Goal: Task Accomplishment & Management: Use online tool/utility

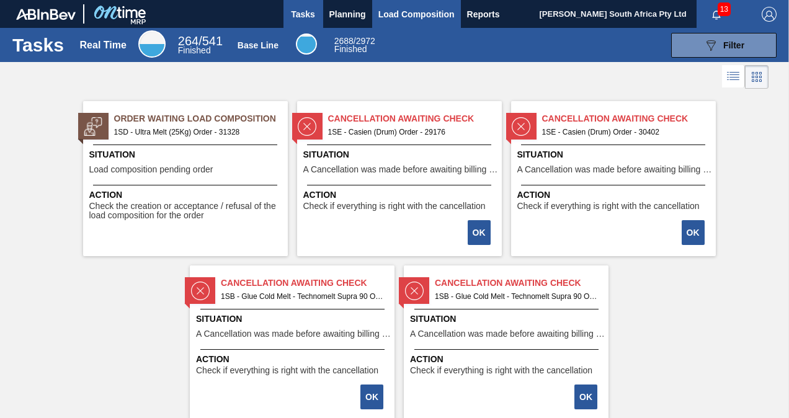
click at [414, 12] on span "Load Composition" at bounding box center [416, 14] width 76 height 15
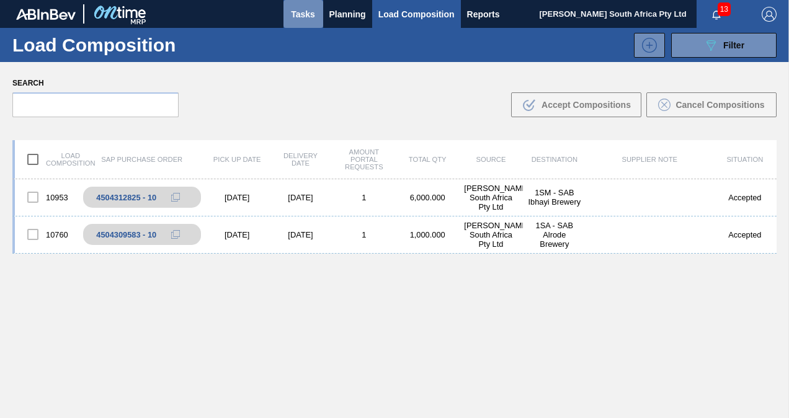
click at [304, 14] on span "Tasks" at bounding box center [303, 14] width 27 height 15
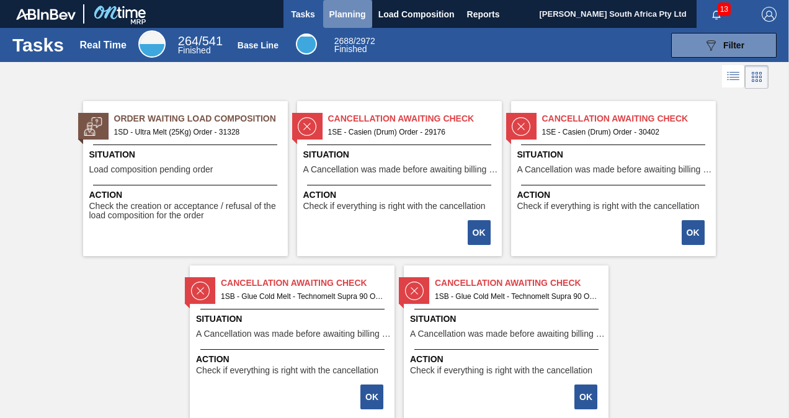
click at [339, 7] on span "Planning" at bounding box center [347, 14] width 37 height 15
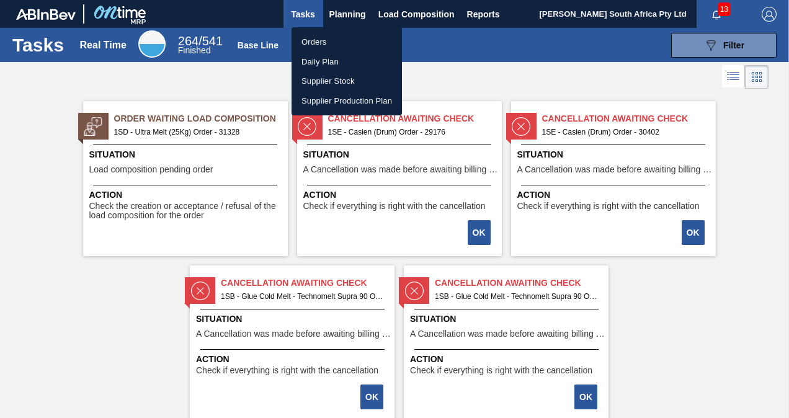
click at [336, 42] on li "Orders" at bounding box center [346, 42] width 110 height 20
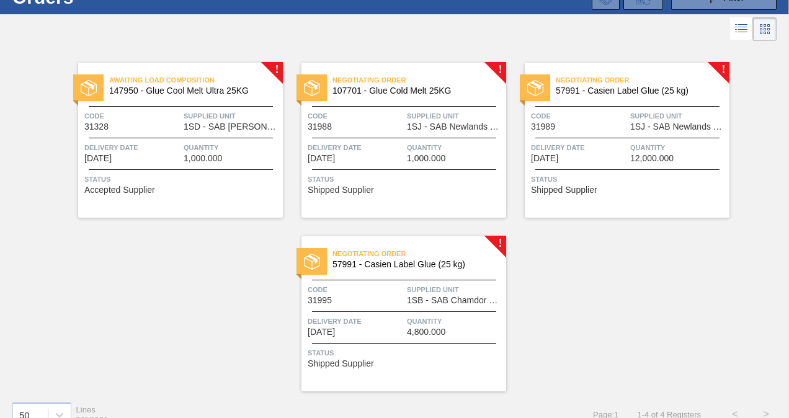
scroll to position [48, 0]
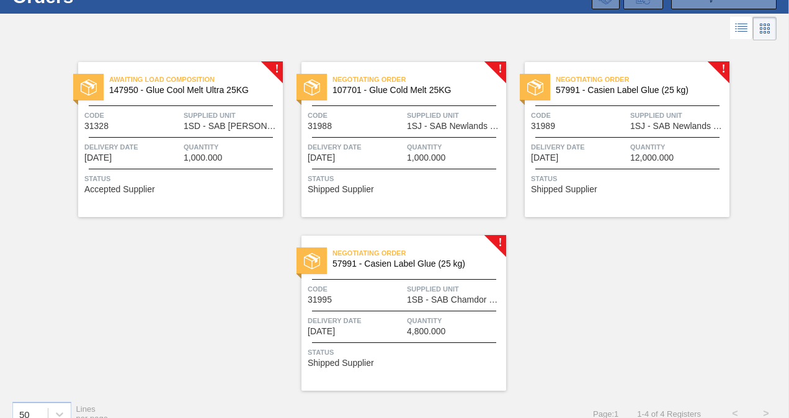
click at [462, 308] on div "Negotiating Order 57991 - Casien Label Glue (25 kg) Code 31995 Supplied Unit 1S…" at bounding box center [403, 313] width 205 height 155
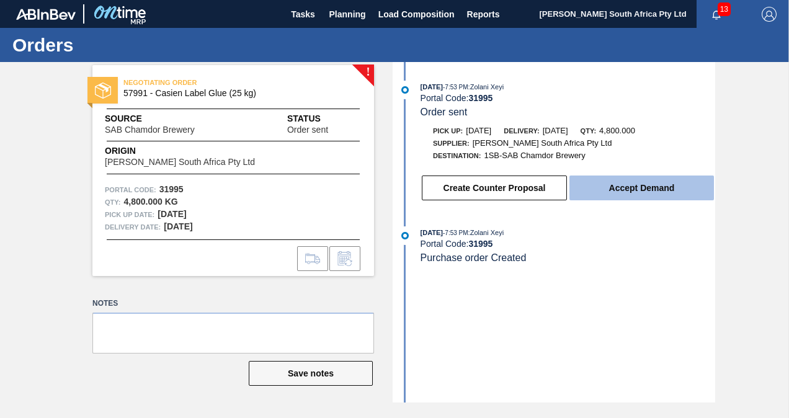
click at [616, 200] on button "Accept Demand" at bounding box center [641, 188] width 144 height 25
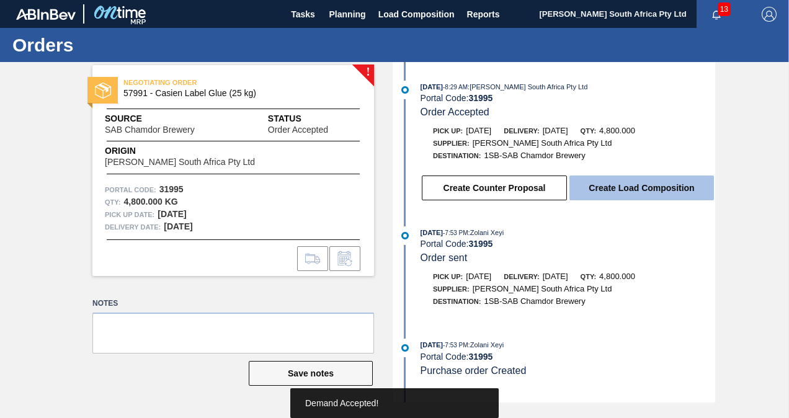
click at [619, 181] on button "Create Load Composition" at bounding box center [641, 188] width 144 height 25
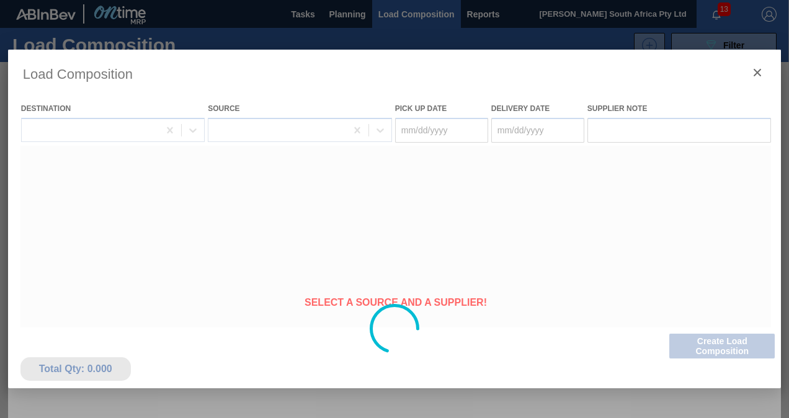
type Date "[DATE]"
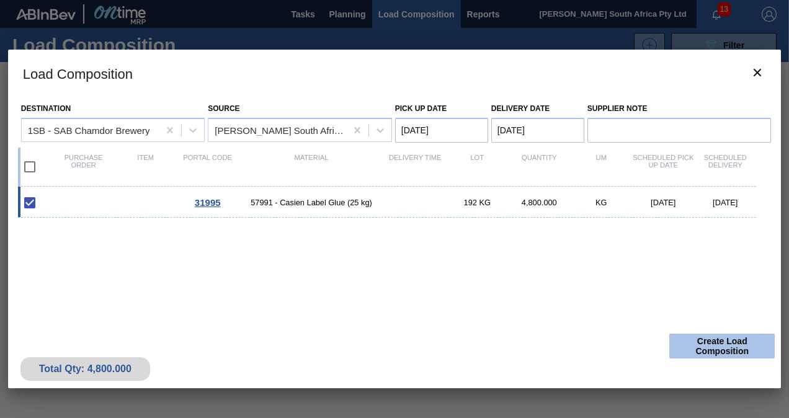
click at [694, 350] on button "Create Load Composition" at bounding box center [721, 346] width 105 height 25
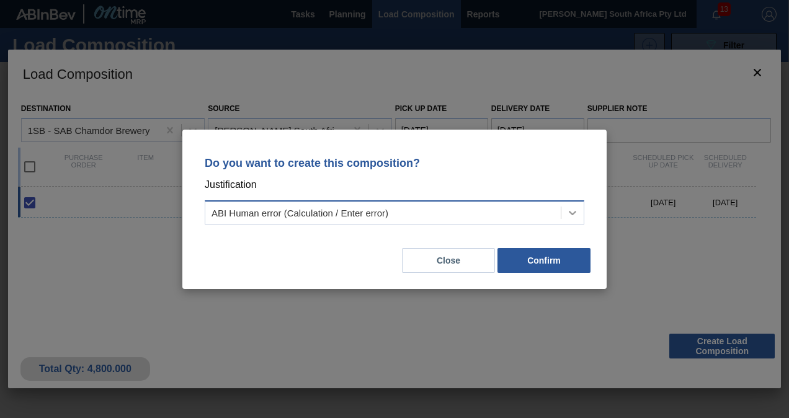
click at [568, 209] on icon at bounding box center [572, 213] width 12 height 12
click at [543, 210] on div "ABI Human error (Calculation / Enter error)" at bounding box center [382, 212] width 355 height 18
click at [445, 260] on button "Close" at bounding box center [448, 260] width 93 height 25
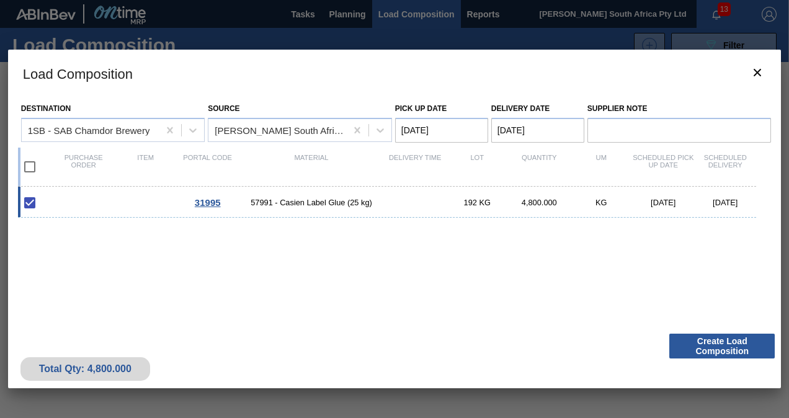
click at [468, 210] on div "31995 57991 - Casien Label Glue (25 kg) 192 KG 4,800.000 KG [DATE] [DATE]" at bounding box center [387, 202] width 739 height 31
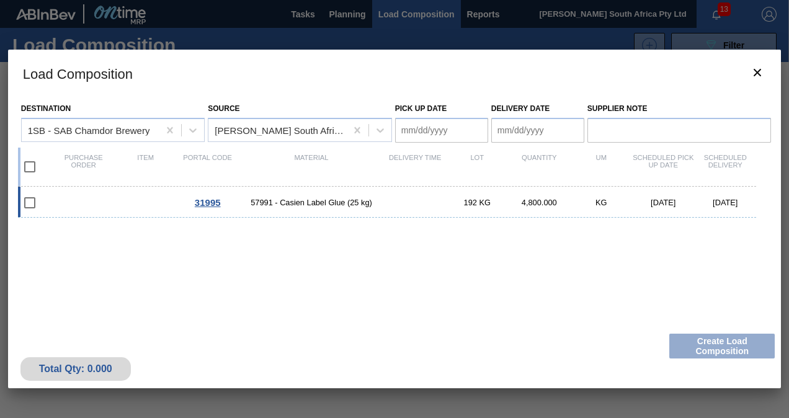
click at [30, 205] on input "checkbox" at bounding box center [30, 203] width 26 height 26
click at [30, 203] on input "checkbox" at bounding box center [30, 203] width 26 height 26
checkbox input "false"
click at [292, 203] on span "57991 - Casien Label Glue (25 kg)" at bounding box center [312, 202] width 146 height 9
type Date "[DATE]"
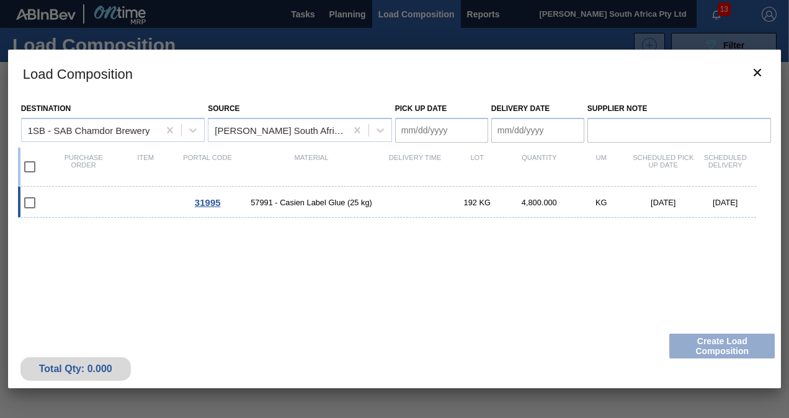
type Date "[DATE]"
checkbox input "true"
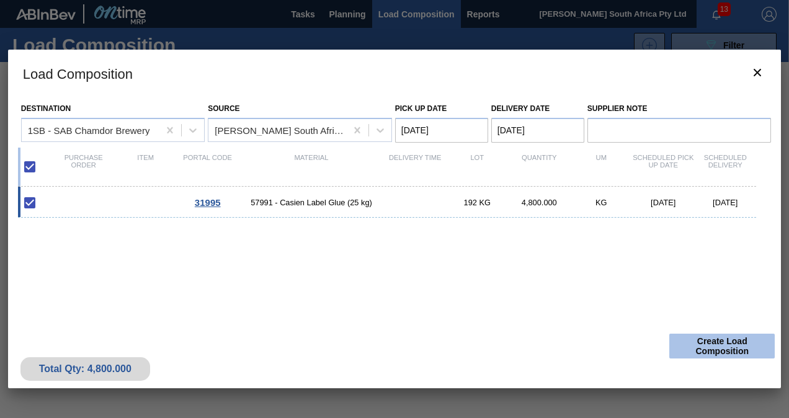
click at [736, 345] on button "Create Load Composition" at bounding box center [721, 346] width 105 height 25
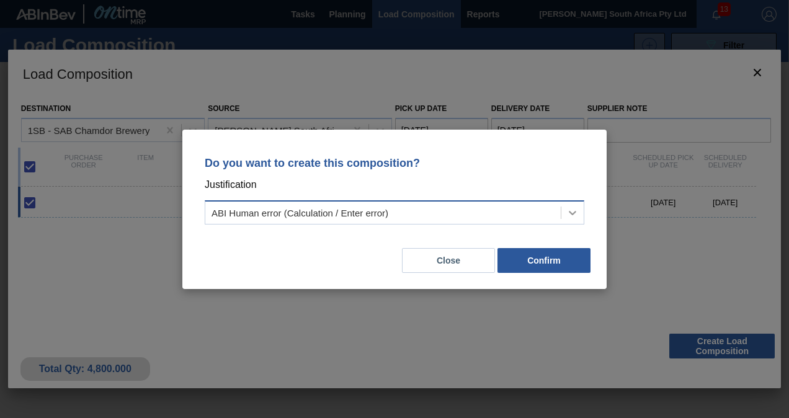
click at [572, 212] on icon at bounding box center [572, 213] width 12 height 12
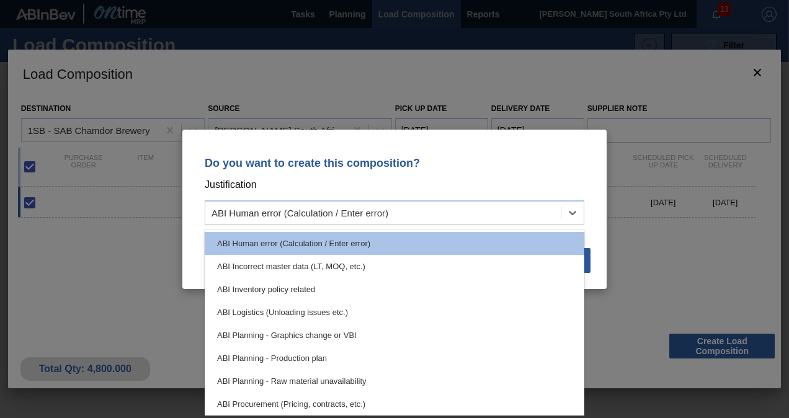
click at [692, 257] on div "Do you want to create this composition? Justification option ABI Human error (C…" at bounding box center [394, 209] width 789 height 418
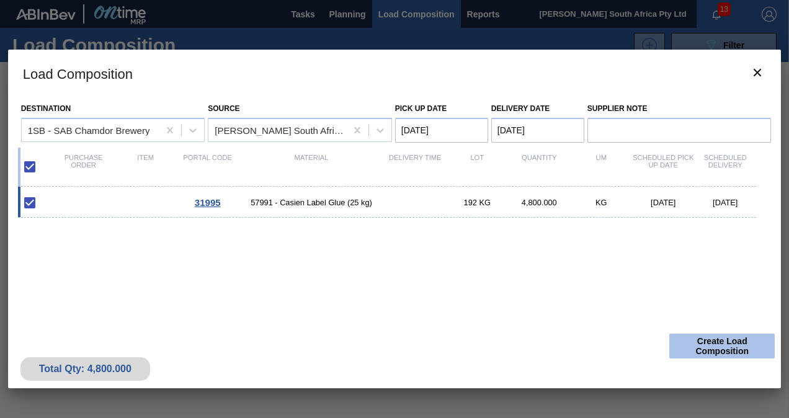
click at [718, 350] on button "Create Load Composition" at bounding box center [721, 346] width 105 height 25
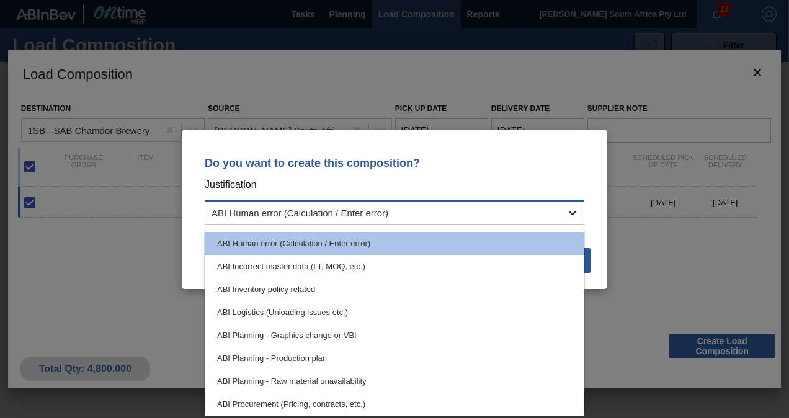
click at [569, 216] on icon at bounding box center [572, 213] width 12 height 12
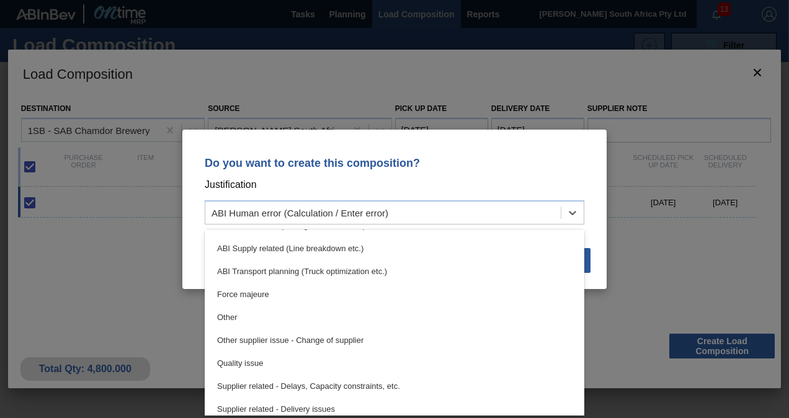
scroll to position [232, 0]
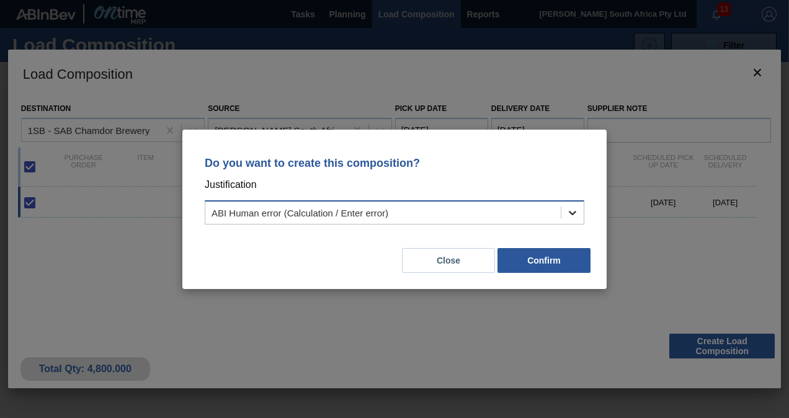
click at [576, 207] on icon at bounding box center [572, 213] width 12 height 12
click at [460, 265] on button "Close" at bounding box center [448, 260] width 93 height 25
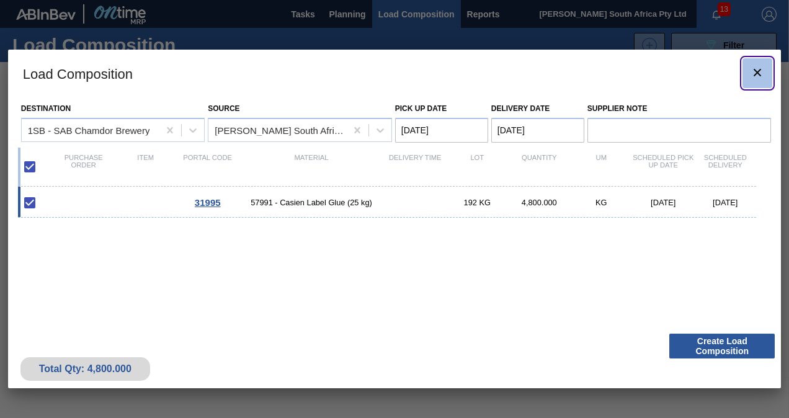
click at [750, 71] on icon "botão de ícone" at bounding box center [757, 72] width 15 height 15
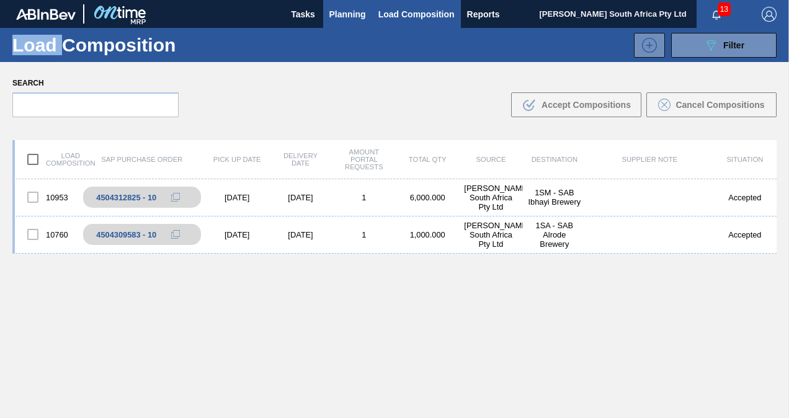
click at [347, 21] on button "Planning" at bounding box center [347, 14] width 49 height 28
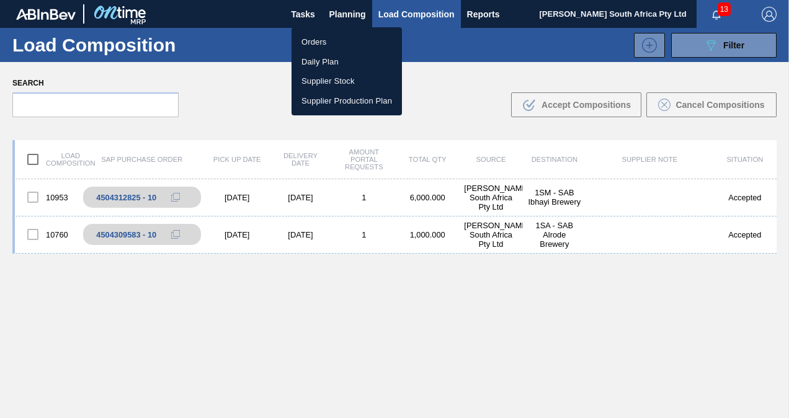
click at [304, 15] on div at bounding box center [394, 209] width 789 height 418
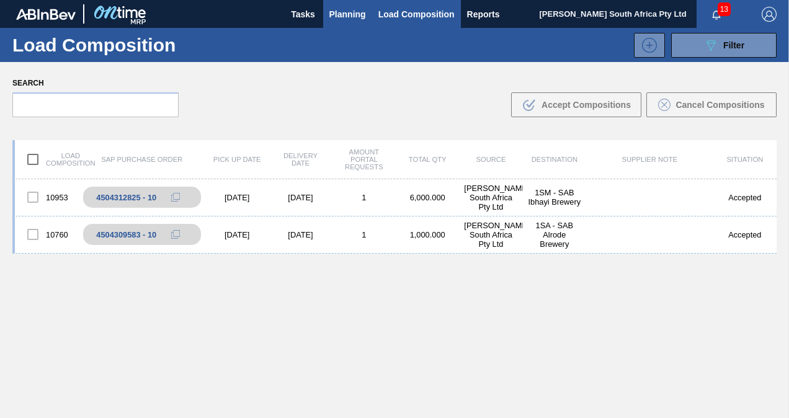
click at [345, 20] on span "Planning" at bounding box center [347, 14] width 37 height 15
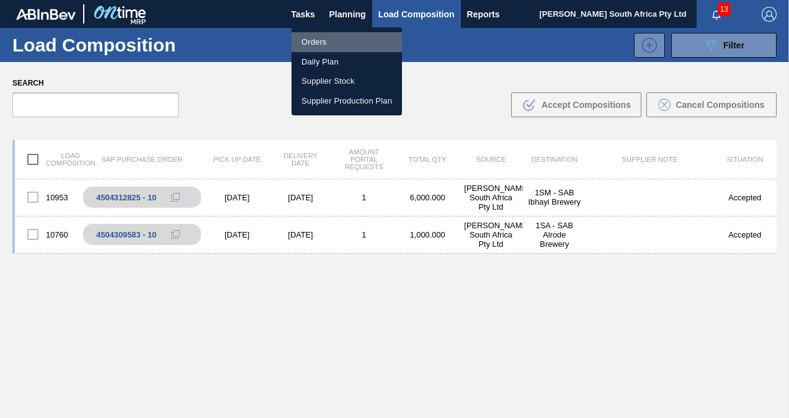
click at [331, 47] on li "Orders" at bounding box center [346, 42] width 110 height 20
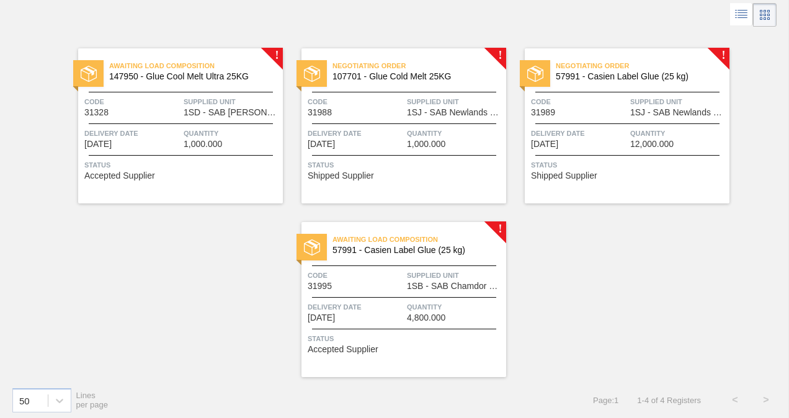
scroll to position [66, 0]
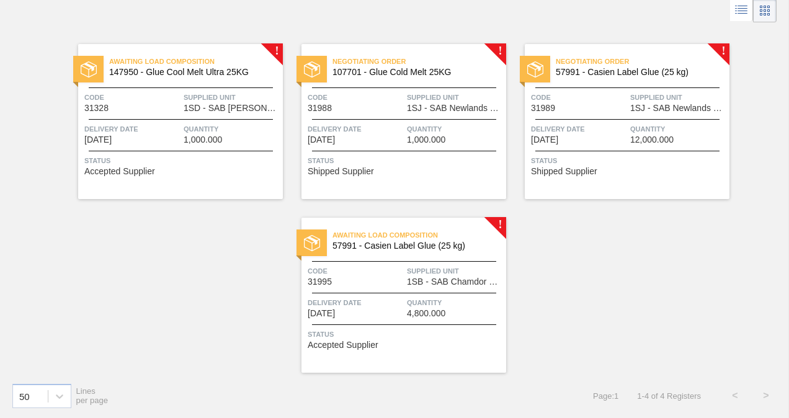
click at [417, 295] on div "Awaiting Load Composition 57991 - Casien Label Glue (25 kg) Code 31995 Supplied…" at bounding box center [403, 295] width 205 height 155
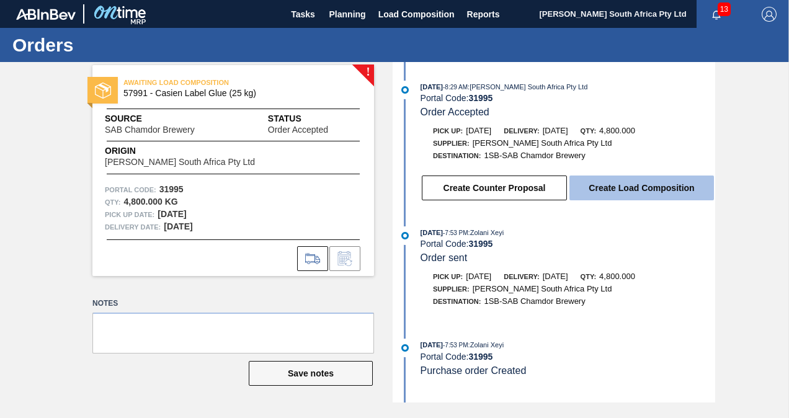
click at [632, 196] on button "Create Load Composition" at bounding box center [641, 188] width 144 height 25
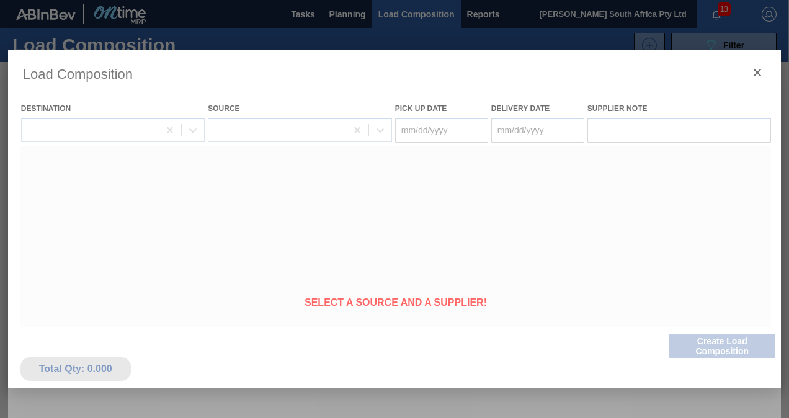
type Date "[DATE]"
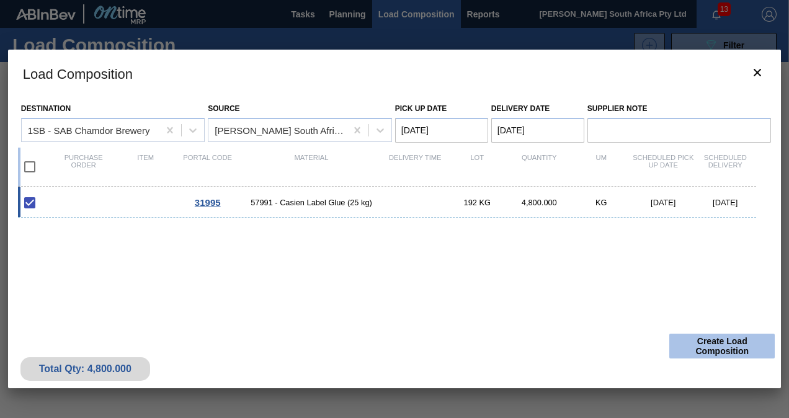
click at [735, 339] on button "Create Load Composition" at bounding box center [721, 346] width 105 height 25
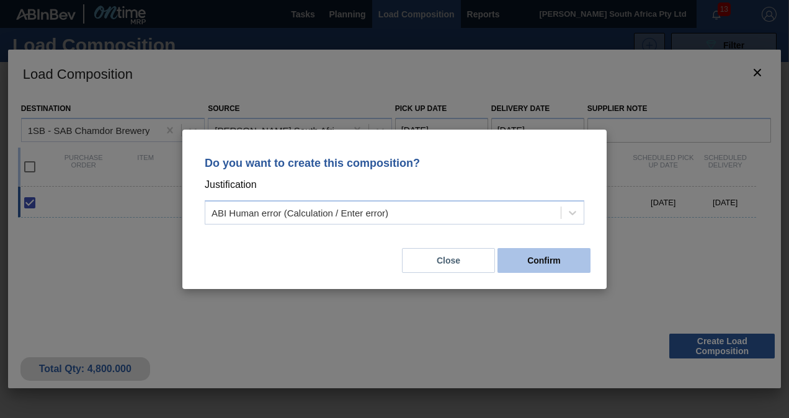
click at [531, 257] on button "Confirm" at bounding box center [543, 260] width 93 height 25
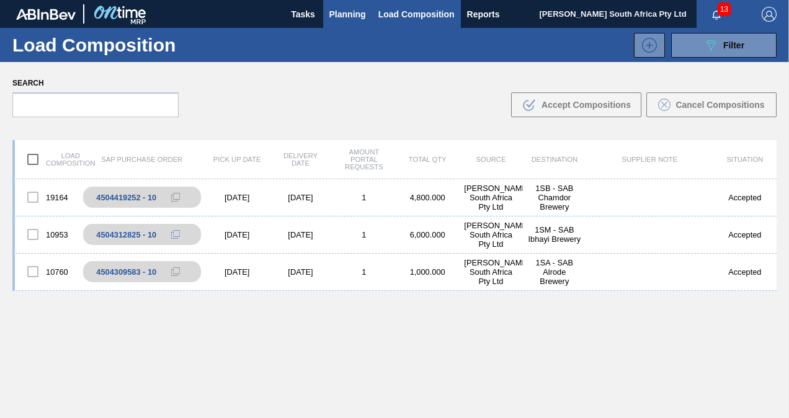
click at [345, 20] on span "Planning" at bounding box center [347, 14] width 37 height 15
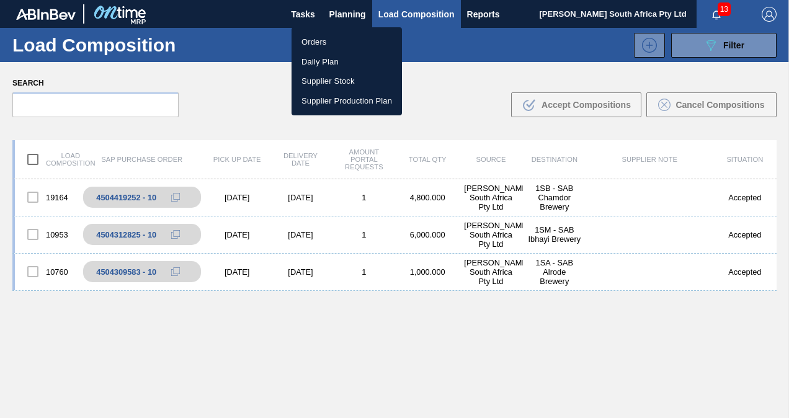
click at [336, 47] on li "Orders" at bounding box center [346, 42] width 110 height 20
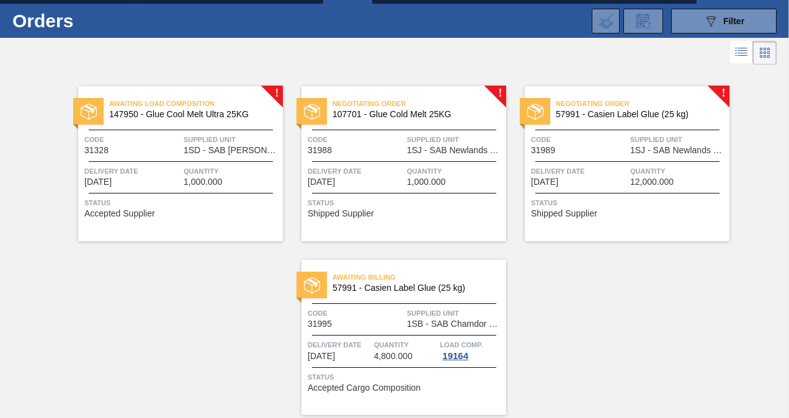
scroll to position [29, 0]
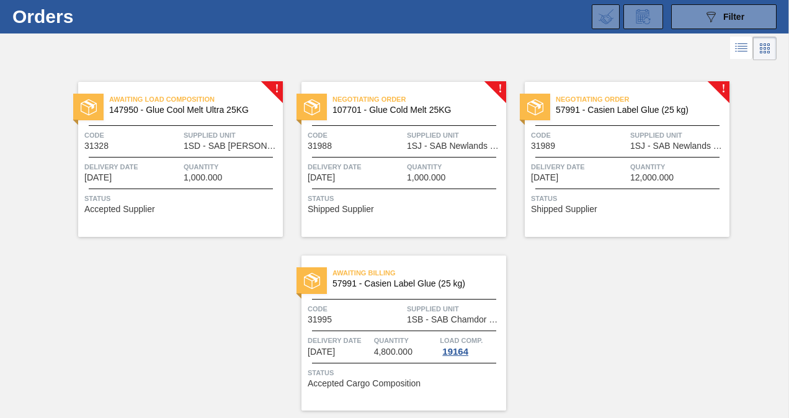
click at [420, 148] on span "1SJ - SAB Newlands Brewery" at bounding box center [455, 145] width 96 height 9
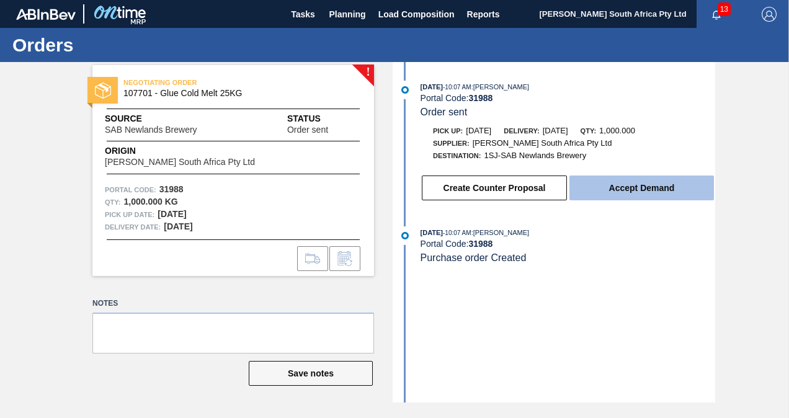
click at [599, 193] on button "Accept Demand" at bounding box center [641, 188] width 144 height 25
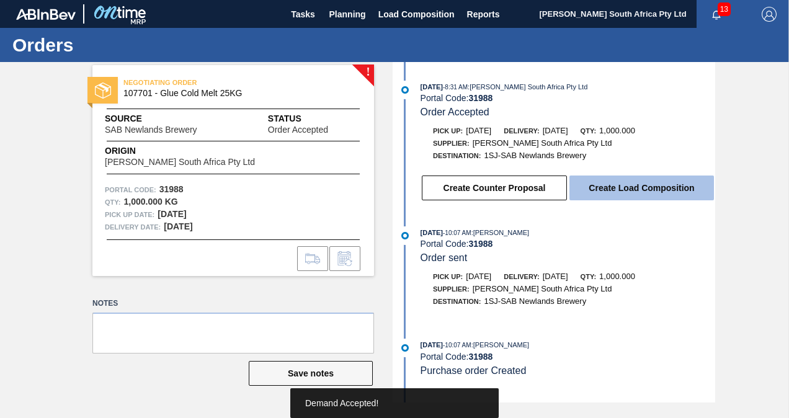
click at [623, 184] on button "Create Load Composition" at bounding box center [641, 188] width 144 height 25
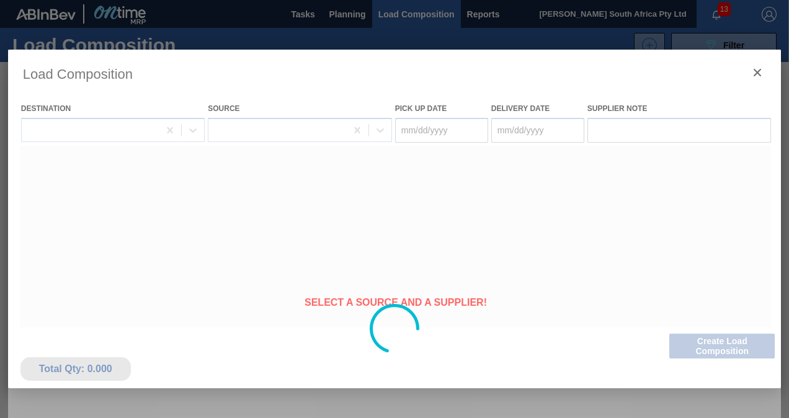
type Date "[DATE]"
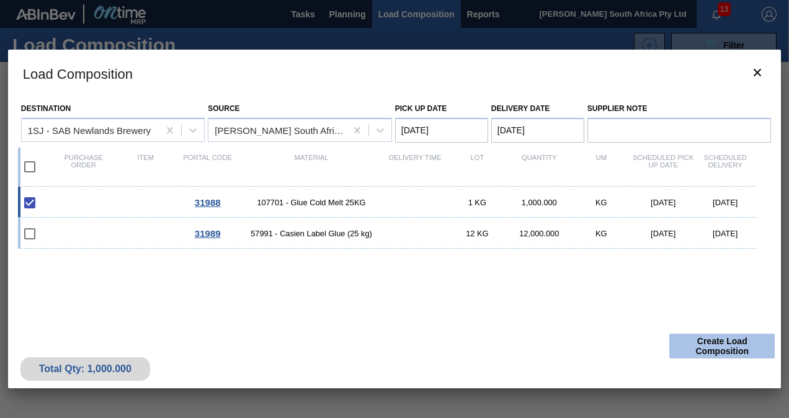
click at [729, 345] on button "Create Load Composition" at bounding box center [721, 346] width 105 height 25
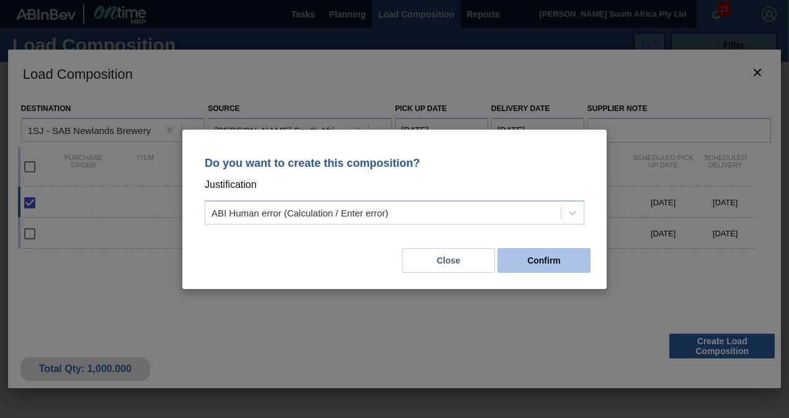
click at [571, 264] on button "Confirm" at bounding box center [543, 260] width 93 height 25
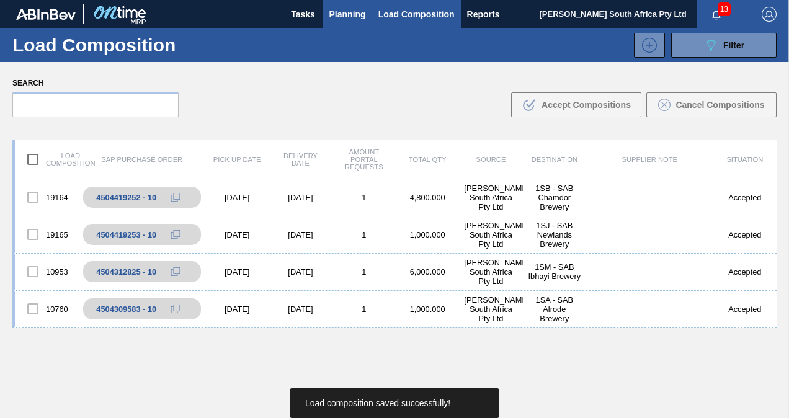
click at [349, 15] on span "Planning" at bounding box center [347, 14] width 37 height 15
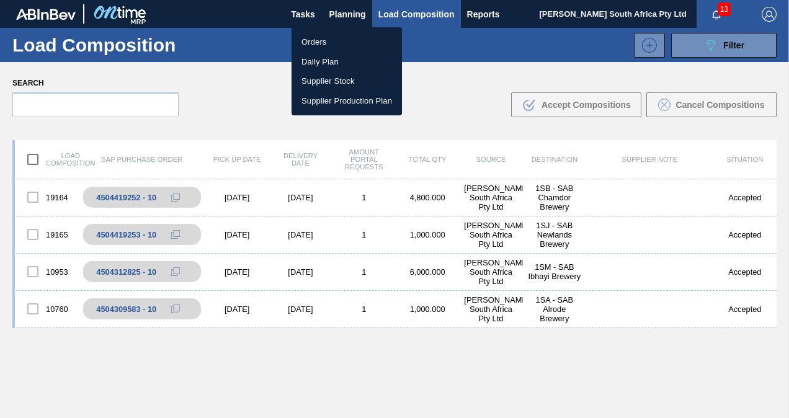
click at [344, 43] on li "Orders" at bounding box center [346, 42] width 110 height 20
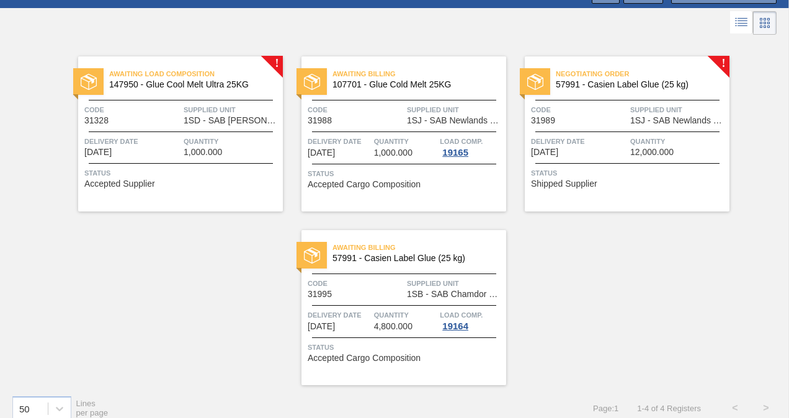
scroll to position [55, 0]
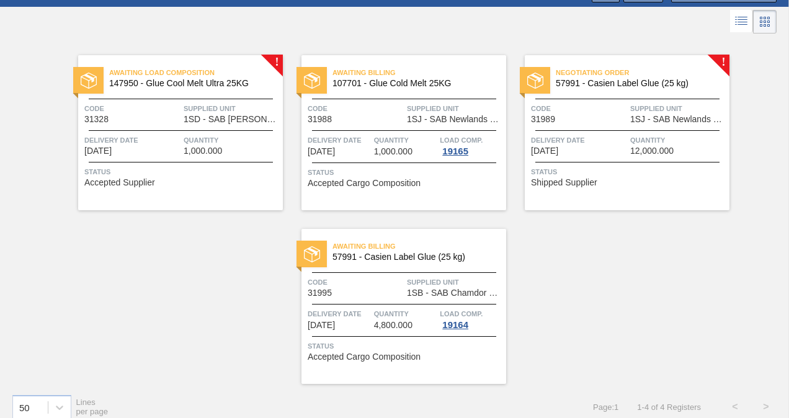
click at [600, 160] on div "Negotiating Order 57991 - Casien Label Glue (25 kg) Code 31989 Supplied Unit 1S…" at bounding box center [627, 132] width 205 height 155
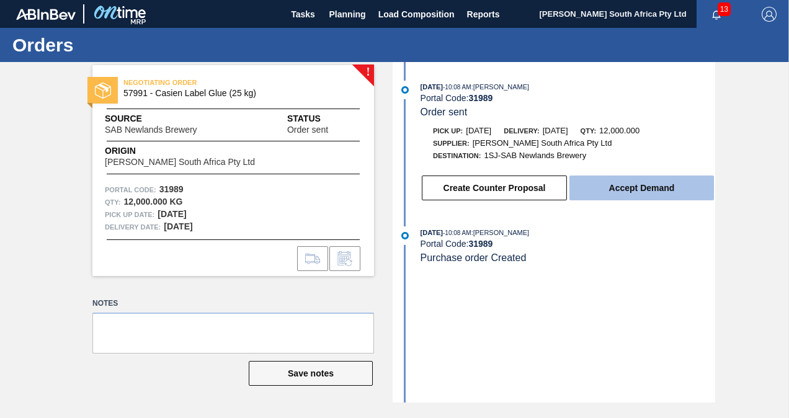
click at [596, 192] on button "Accept Demand" at bounding box center [641, 188] width 144 height 25
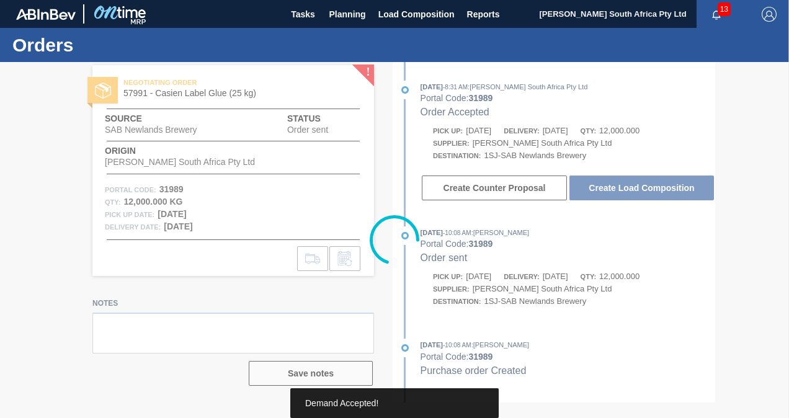
click at [596, 192] on div at bounding box center [394, 240] width 789 height 356
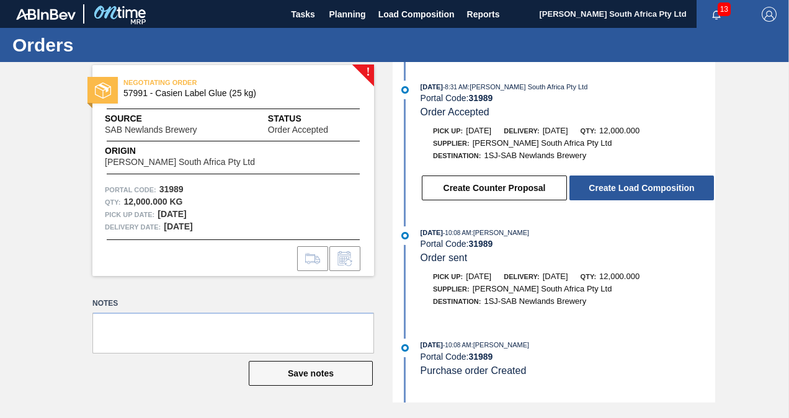
click at [596, 192] on button "Create Load Composition" at bounding box center [641, 188] width 144 height 25
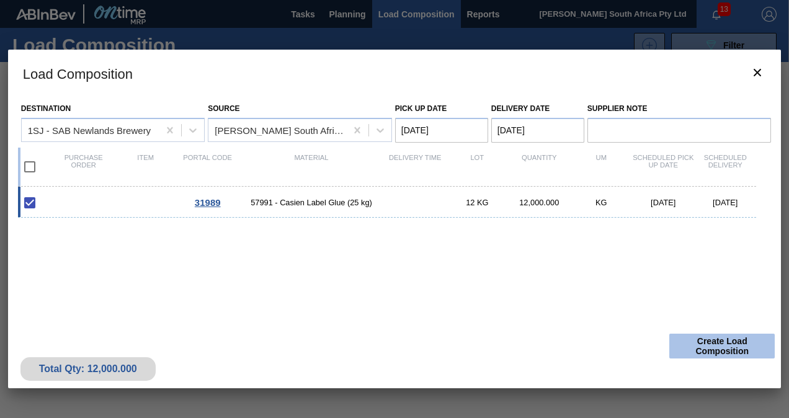
click at [750, 341] on button "Create Load Composition" at bounding box center [721, 346] width 105 height 25
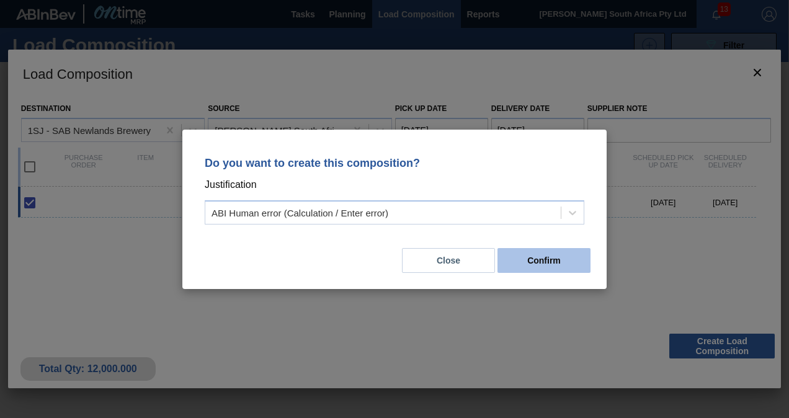
click at [556, 260] on button "Confirm" at bounding box center [543, 260] width 93 height 25
